Goal: Information Seeking & Learning: Understand process/instructions

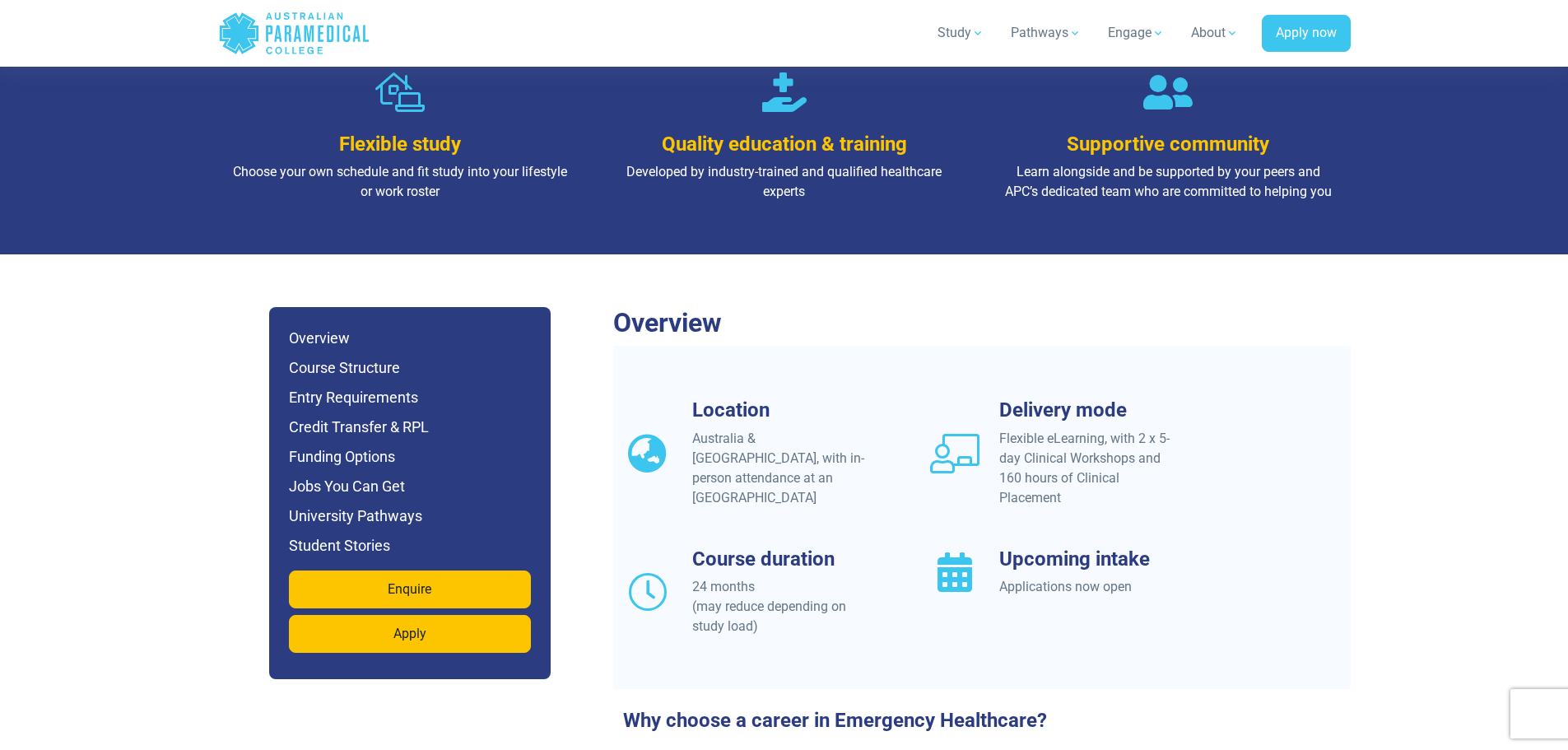
scroll to position [1235, 0]
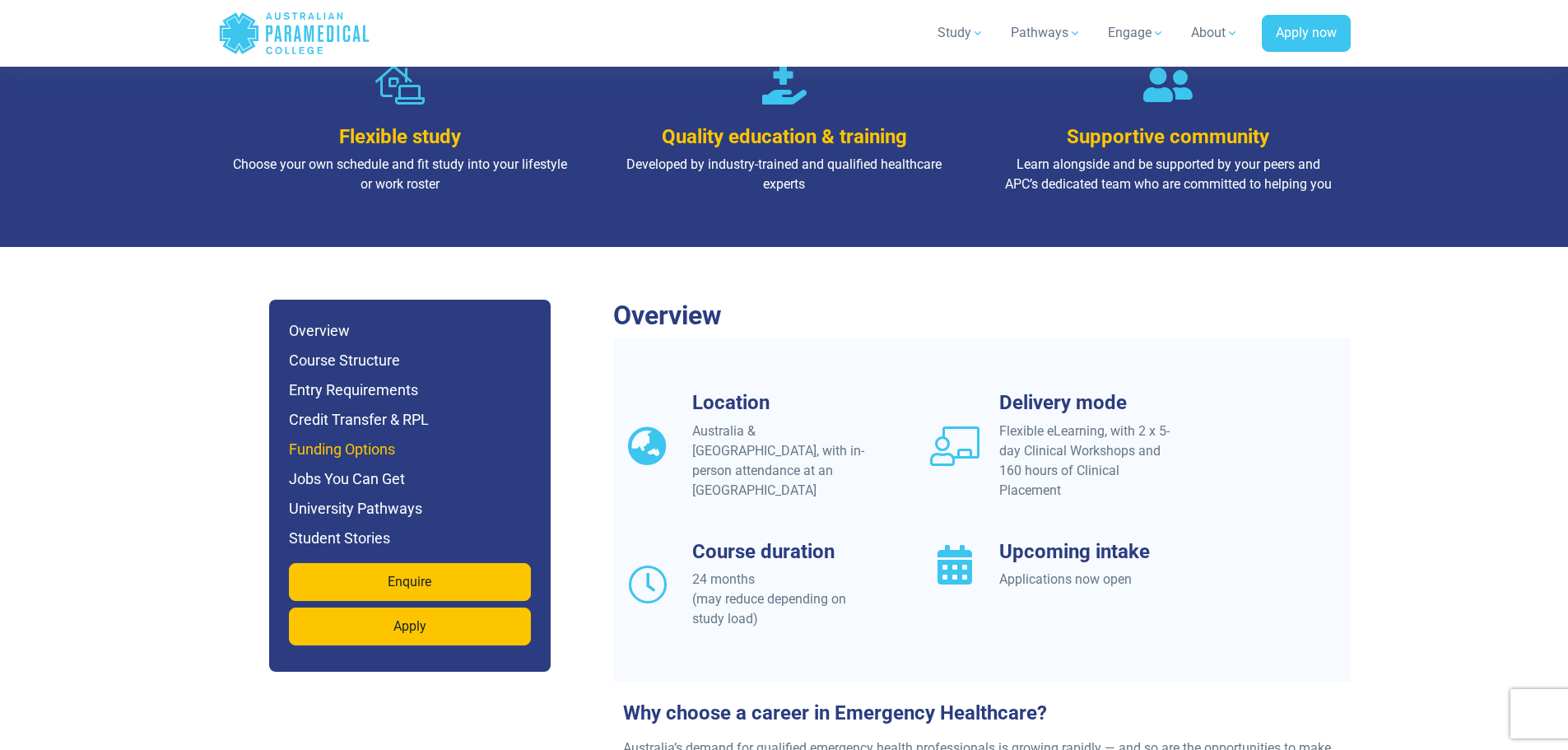
click at [352, 438] on h6 "Funding Options" at bounding box center [410, 449] width 242 height 23
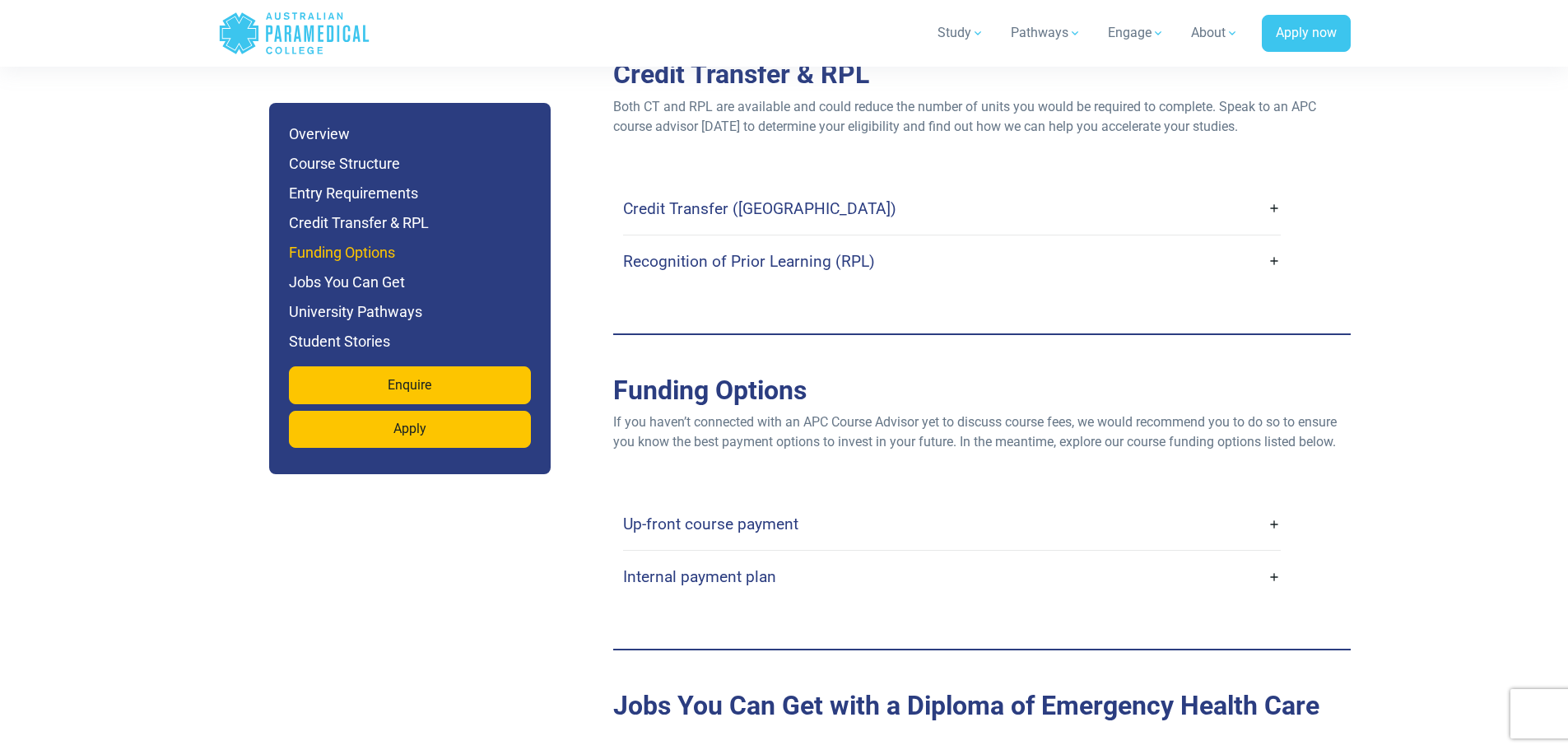
scroll to position [5073, 0]
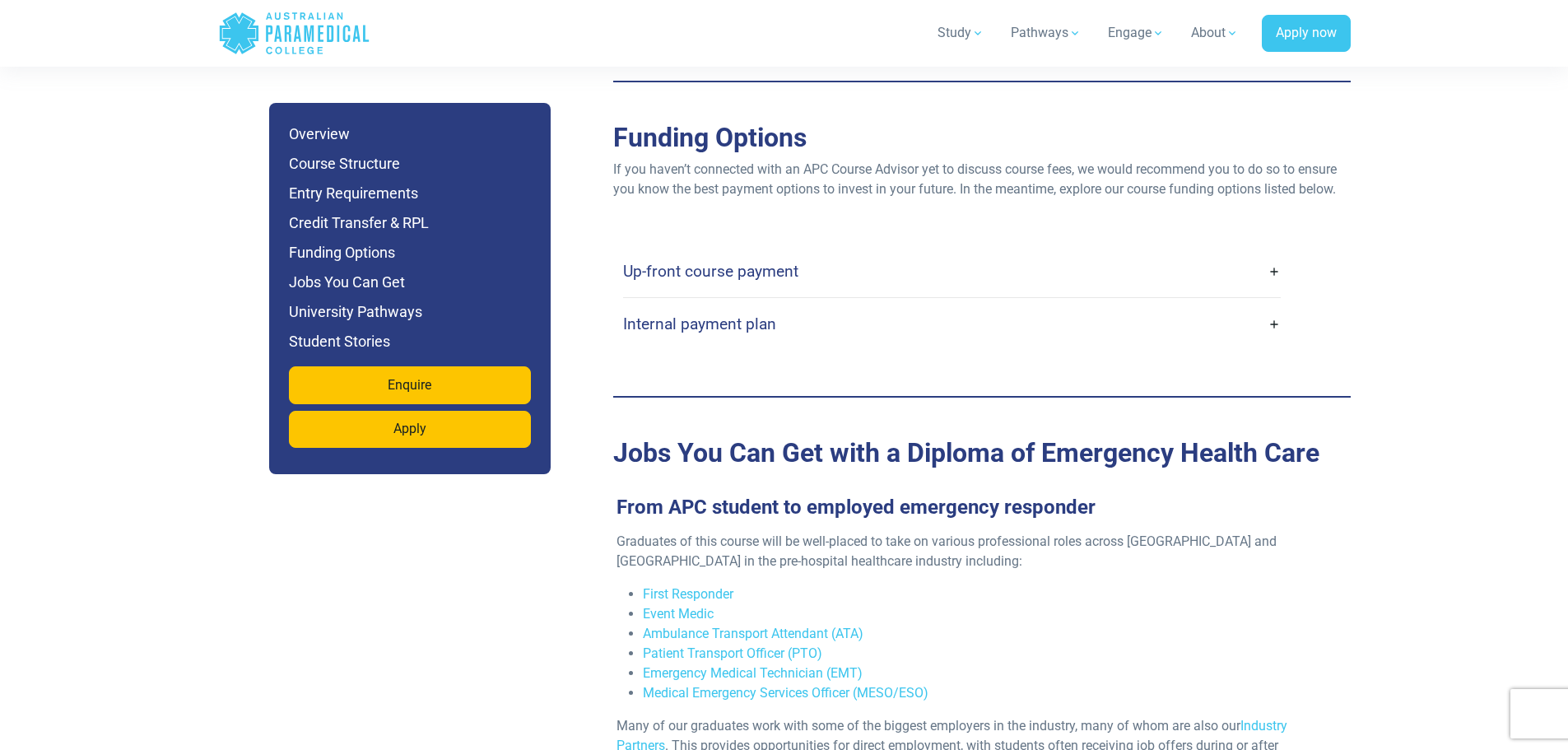
click at [834, 252] on link "Up-front course payment" at bounding box center [952, 270] width 657 height 38
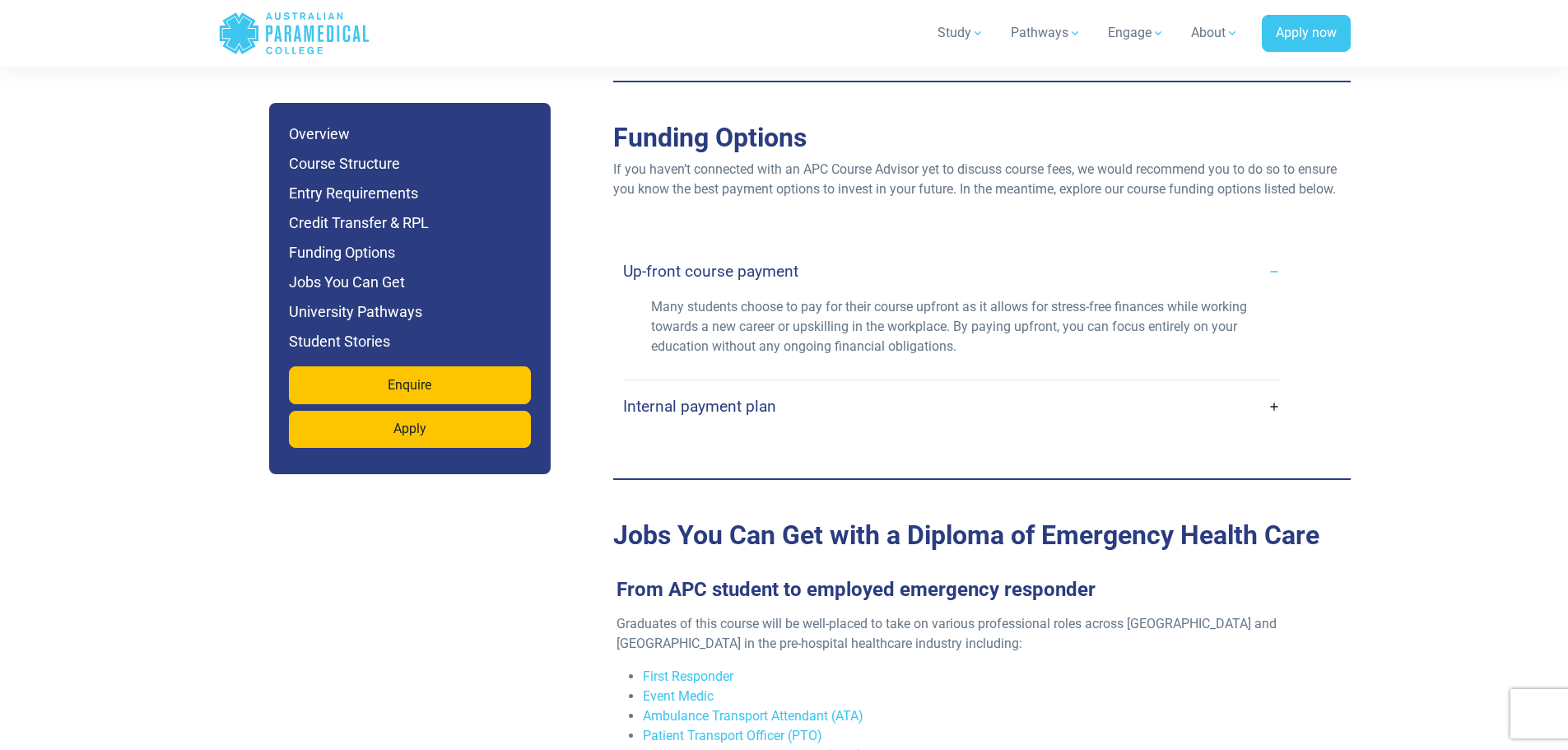
click at [1242, 387] on link "Internal payment plan" at bounding box center [952, 406] width 657 height 38
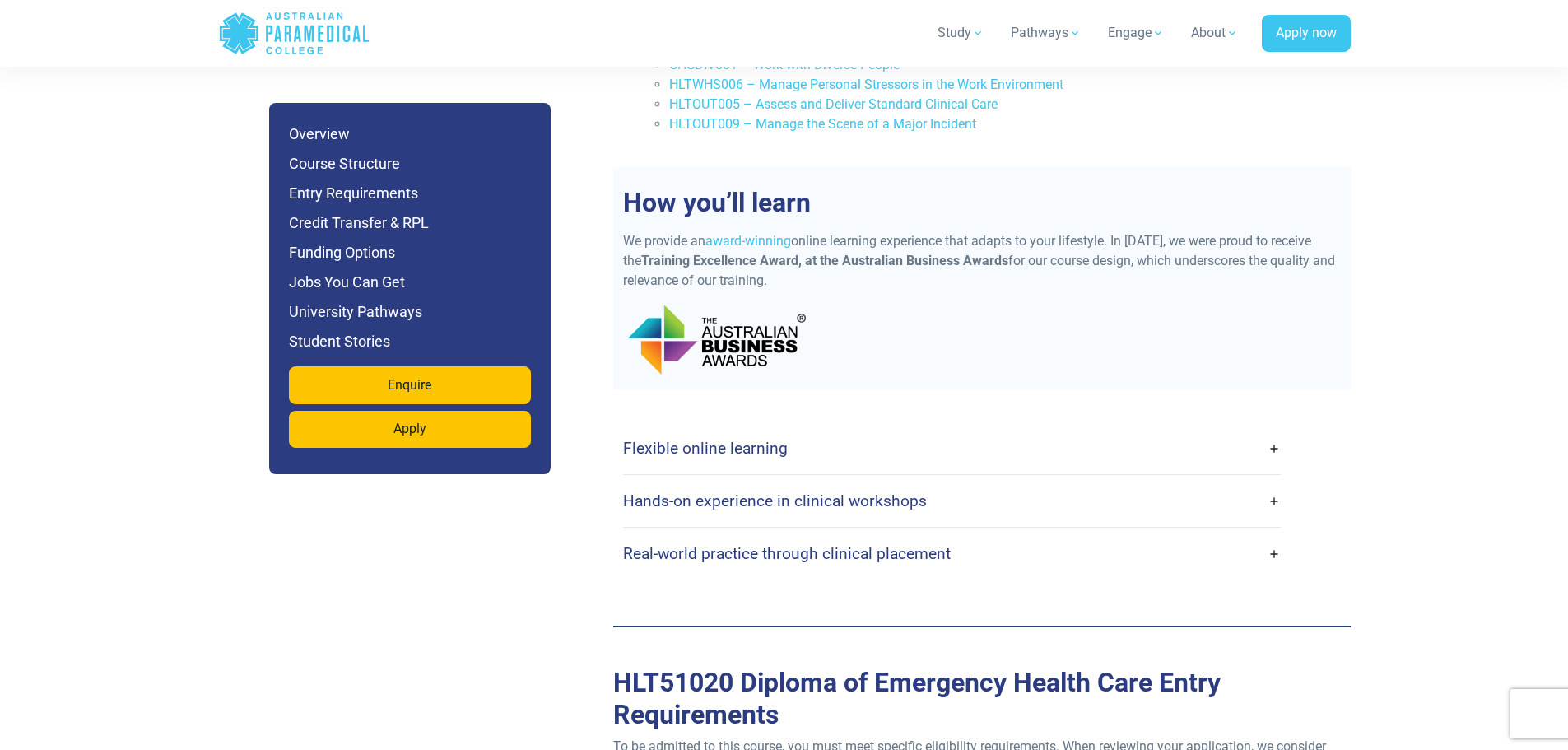
scroll to position [3921, 0]
